Goal: Task Accomplishment & Management: Use online tool/utility

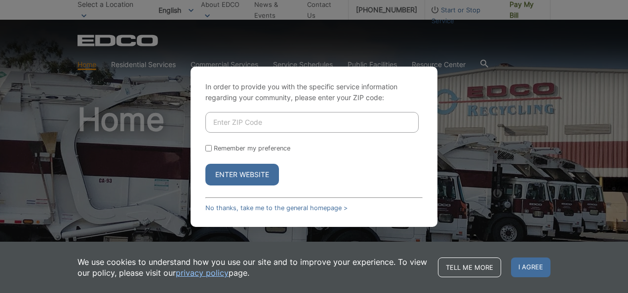
click at [62, 107] on div "In order to provide you with the specific service information regarding your co…" at bounding box center [314, 146] width 628 height 293
click at [235, 175] on button "Enter Website" at bounding box center [242, 175] width 74 height 22
click at [261, 208] on link "No thanks, take me to the general homepage >" at bounding box center [276, 208] width 142 height 7
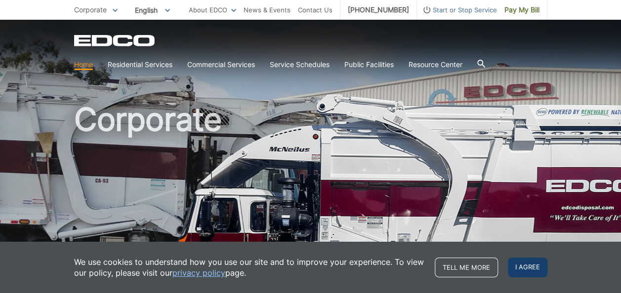
click at [533, 269] on span "I agree" at bounding box center [528, 268] width 40 height 20
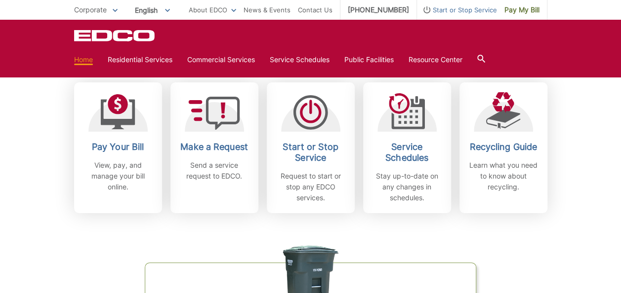
scroll to position [316, 0]
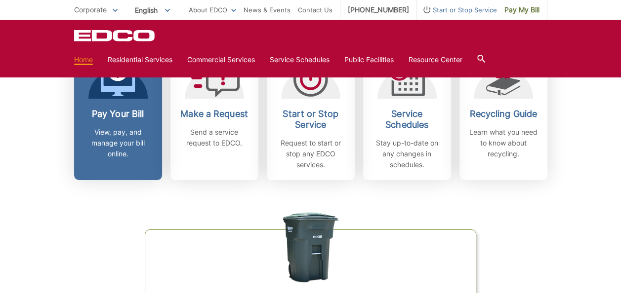
click at [128, 127] on p "View, pay, and manage your bill online." at bounding box center [118, 143] width 73 height 33
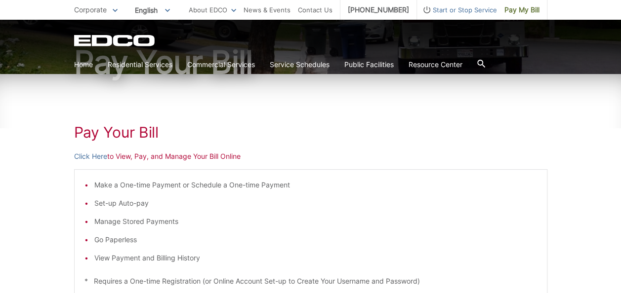
scroll to position [119, 0]
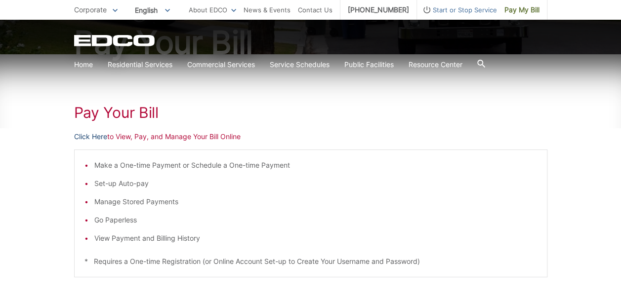
click at [88, 136] on link "Click Here" at bounding box center [90, 136] width 33 height 11
